Goal: Navigation & Orientation: Go to known website

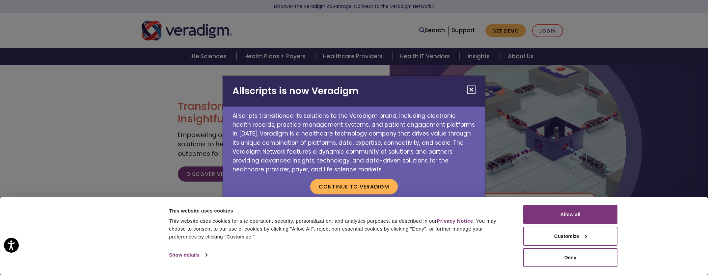
click at [474, 90] on button "Close" at bounding box center [471, 90] width 8 height 8
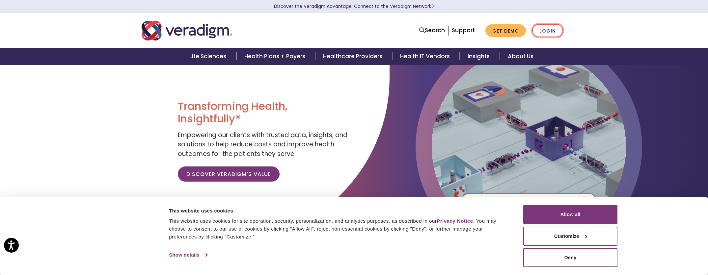
click at [544, 31] on link "Login" at bounding box center [547, 30] width 31 height 13
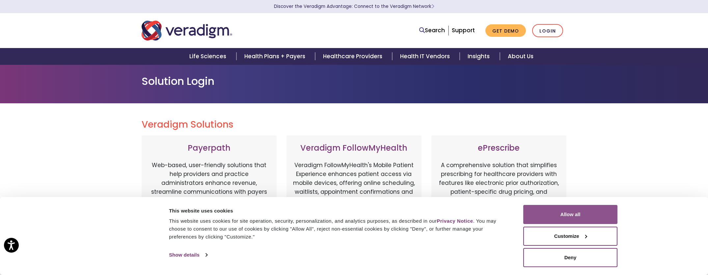
click at [589, 216] on button "Allow all" at bounding box center [570, 214] width 94 height 19
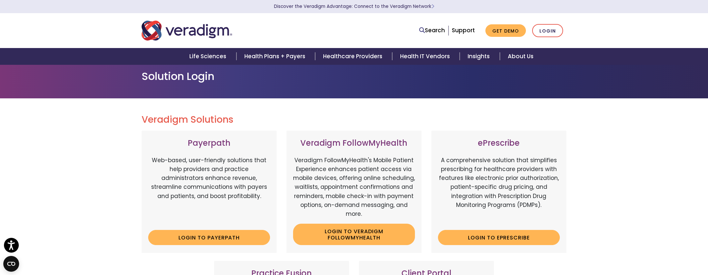
scroll to position [7, 0]
